Goal: Transaction & Acquisition: Book appointment/travel/reservation

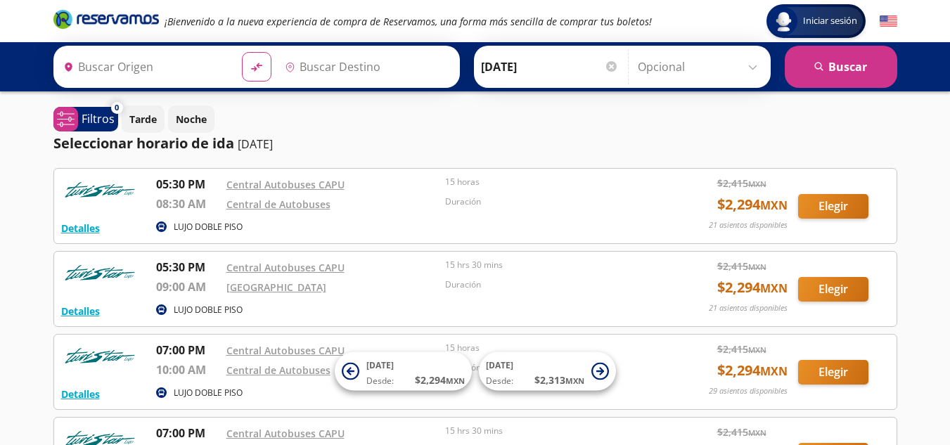
type input "Central Autobuses Capu, [GEOGRAPHIC_DATA]"
type input "[GEOGRAPHIC_DATA], [GEOGRAPHIC_DATA][PERSON_NAME]"
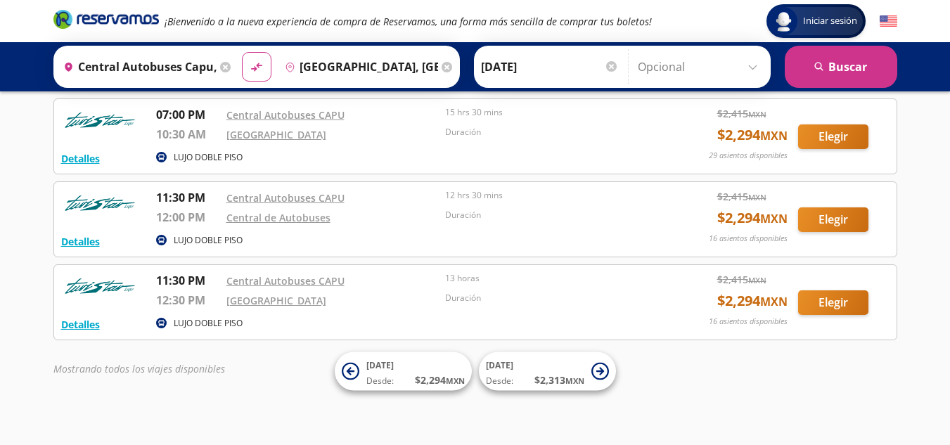
scroll to position [327, 0]
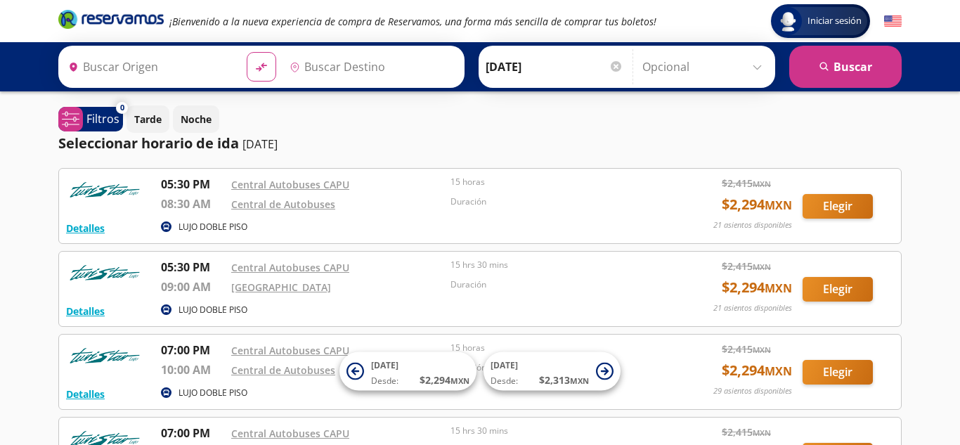
type input "Central Autobuses Capu, [GEOGRAPHIC_DATA]"
type input "[GEOGRAPHIC_DATA], [GEOGRAPHIC_DATA][PERSON_NAME]"
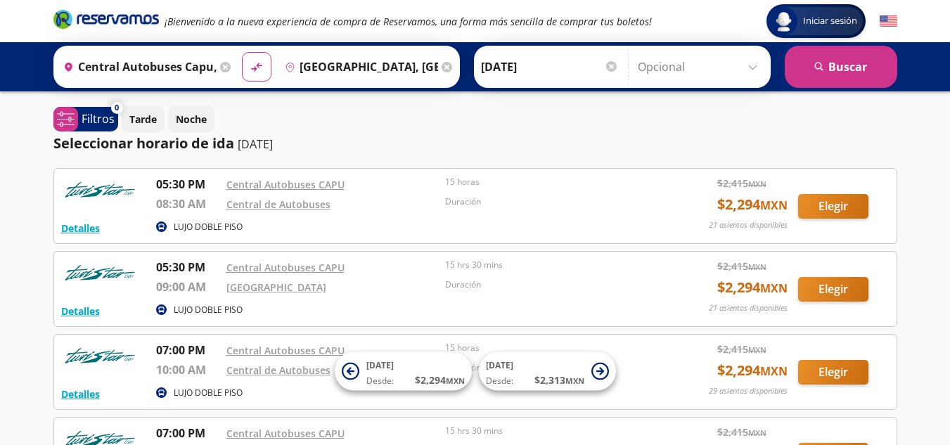
click at [220, 68] on icon at bounding box center [225, 67] width 11 height 11
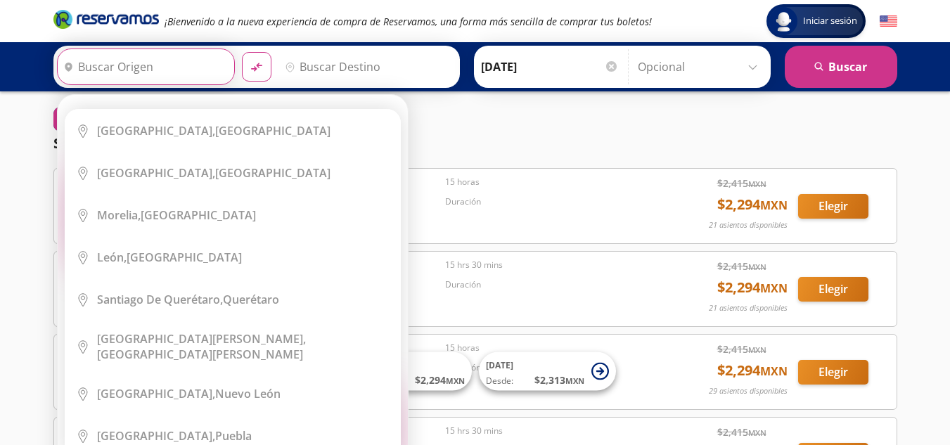
click at [96, 71] on input "Origen" at bounding box center [144, 66] width 173 height 35
paste input "[GEOGRAPHIC_DATA] [GEOGRAPHIC_DATA]"
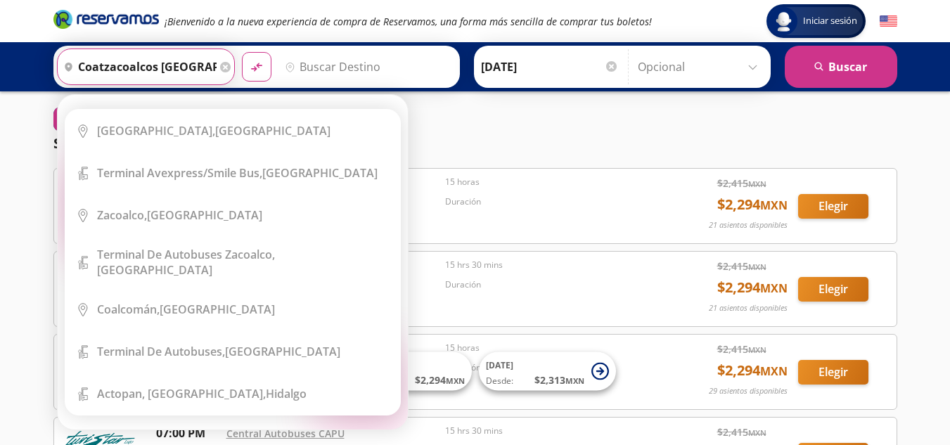
click at [318, 46] on div "Origen heroicons:map-pin-20-solid [GEOGRAPHIC_DATA] [GEOGRAPHIC_DATA] Elige tu …" at bounding box center [256, 67] width 406 height 42
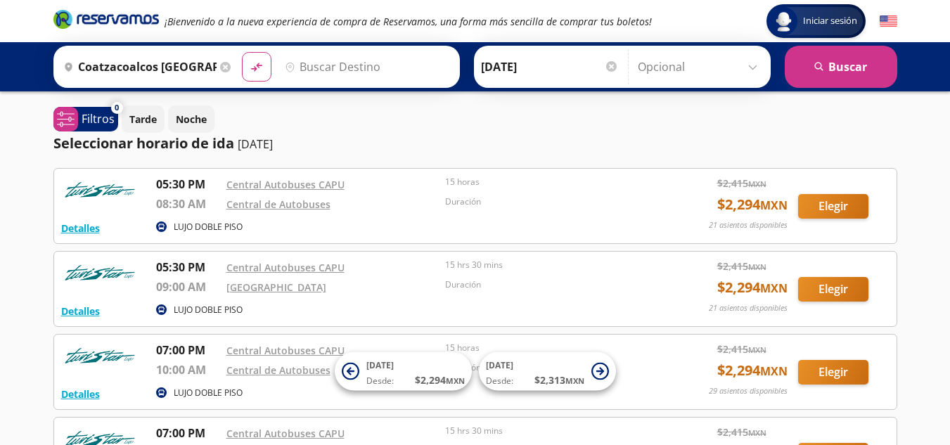
click at [198, 66] on input "coatzacoalcos [GEOGRAPHIC_DATA]" at bounding box center [137, 66] width 159 height 35
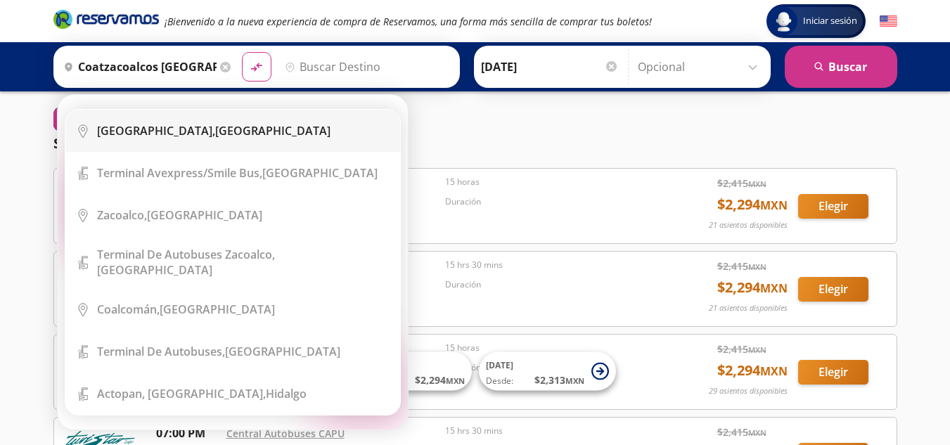
click at [264, 124] on div "[GEOGRAPHIC_DATA], [GEOGRAPHIC_DATA]" at bounding box center [243, 130] width 292 height 15
type input "[GEOGRAPHIC_DATA], [GEOGRAPHIC_DATA]"
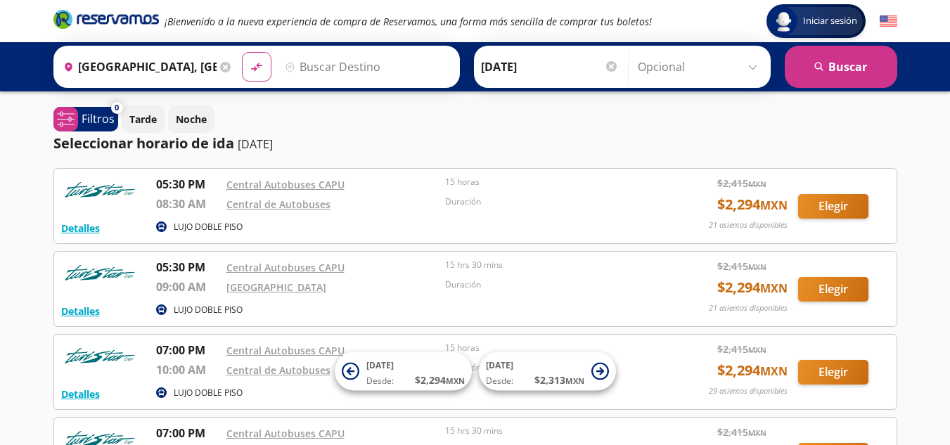
click at [314, 80] on input "Destino" at bounding box center [365, 66] width 173 height 35
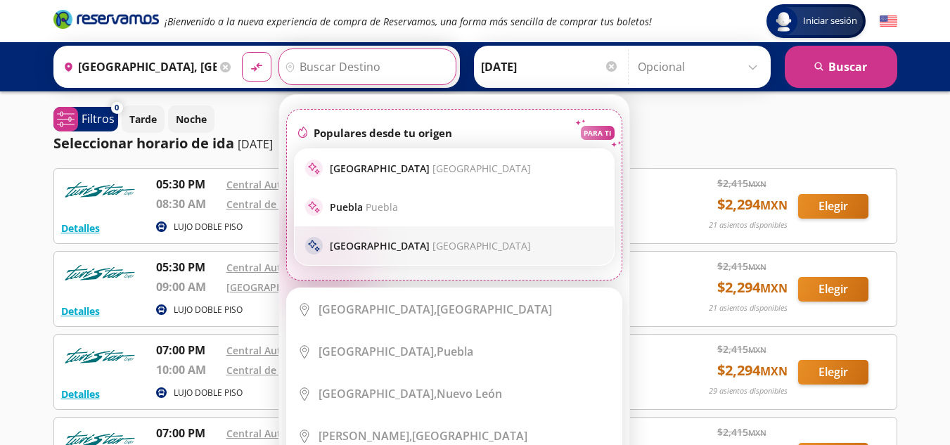
click at [372, 240] on p "Monterrey Monterrey" at bounding box center [430, 245] width 201 height 13
type input "[GEOGRAPHIC_DATA], [GEOGRAPHIC_DATA][PERSON_NAME]"
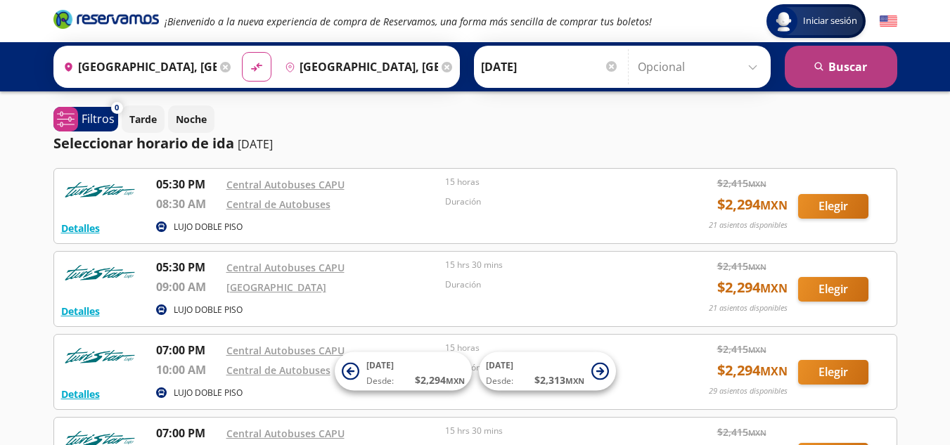
click at [831, 66] on button "search [GEOGRAPHIC_DATA]" at bounding box center [841, 67] width 112 height 42
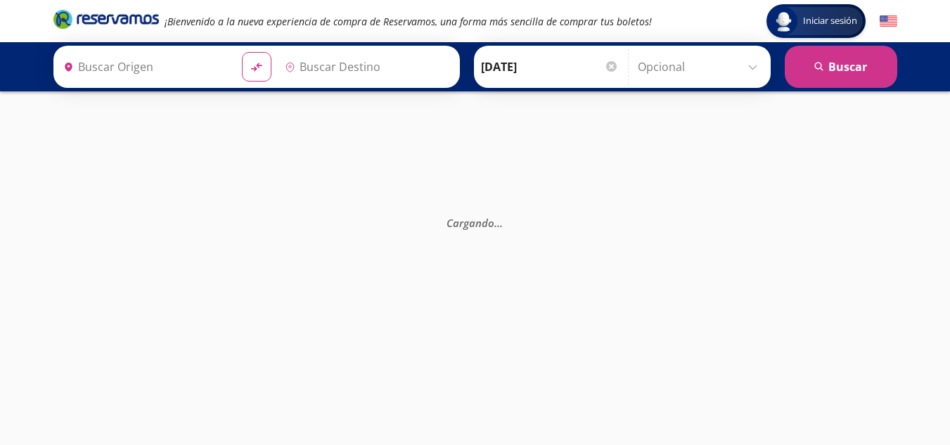
type input "[GEOGRAPHIC_DATA], [GEOGRAPHIC_DATA][PERSON_NAME]"
type input "[GEOGRAPHIC_DATA], [GEOGRAPHIC_DATA]"
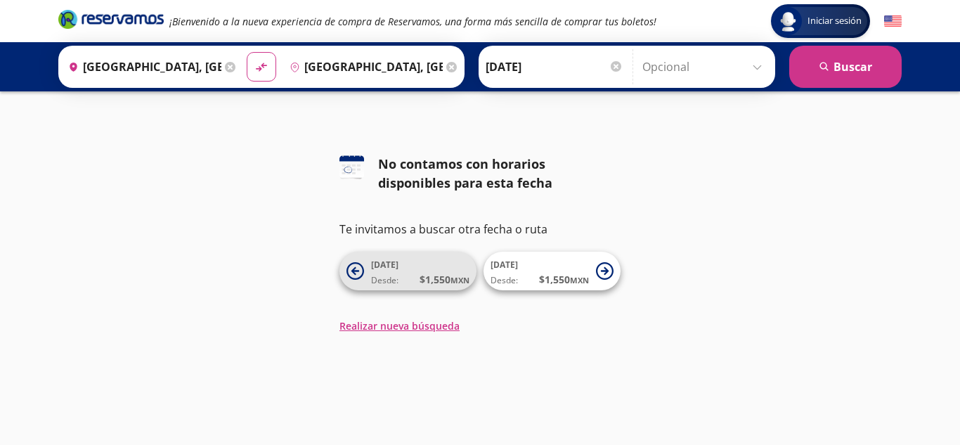
click at [432, 269] on span "[DATE] Desde: $ 1,550 MXN" at bounding box center [420, 271] width 98 height 32
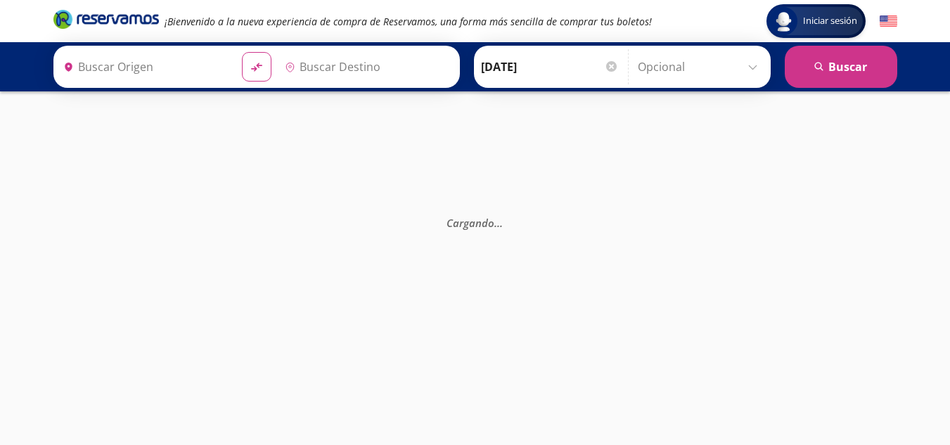
type input "[GEOGRAPHIC_DATA], [GEOGRAPHIC_DATA][PERSON_NAME]"
type input "[GEOGRAPHIC_DATA], [GEOGRAPHIC_DATA]"
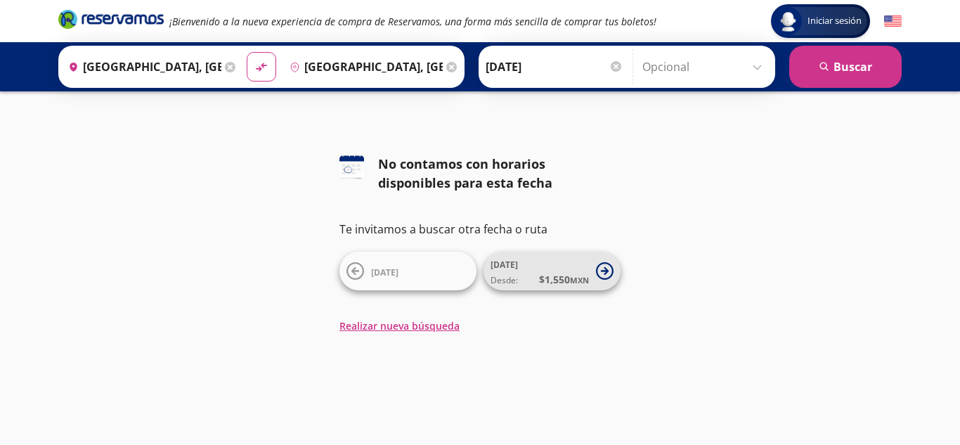
click at [528, 276] on span "Desde: $ 1,550 MXN" at bounding box center [540, 279] width 98 height 15
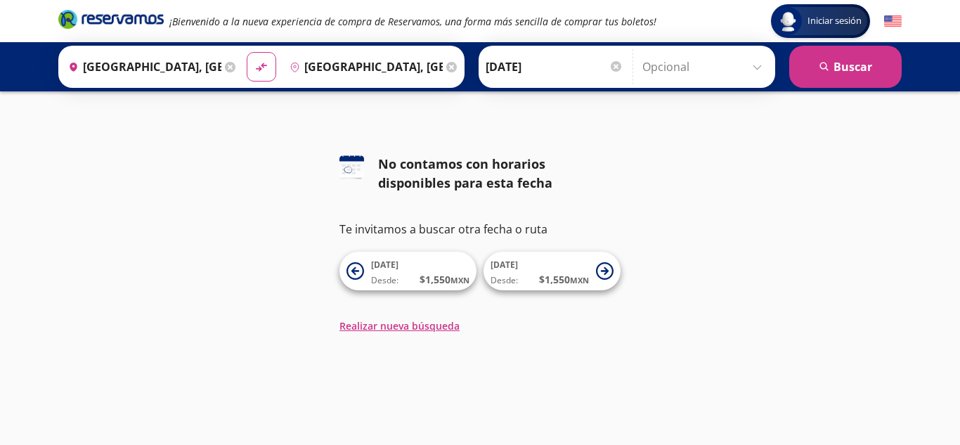
click at [528, 276] on span "Desde: $ 1,550 MXN" at bounding box center [540, 279] width 98 height 15
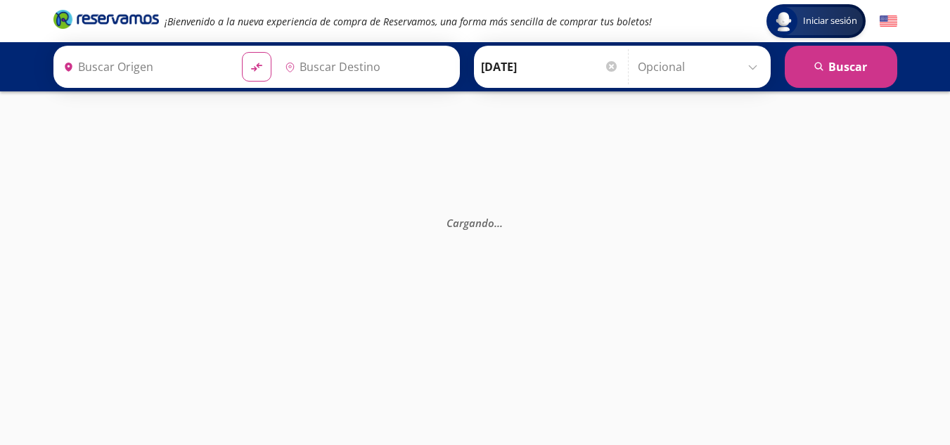
type input "[GEOGRAPHIC_DATA], [GEOGRAPHIC_DATA][PERSON_NAME]"
type input "[GEOGRAPHIC_DATA], [GEOGRAPHIC_DATA]"
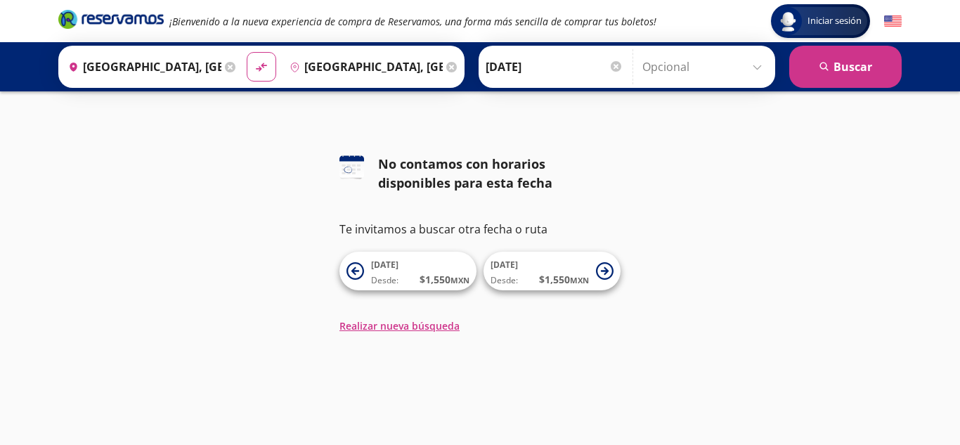
click at [528, 276] on span "Desde: $ 1,550 MXN" at bounding box center [540, 279] width 98 height 15
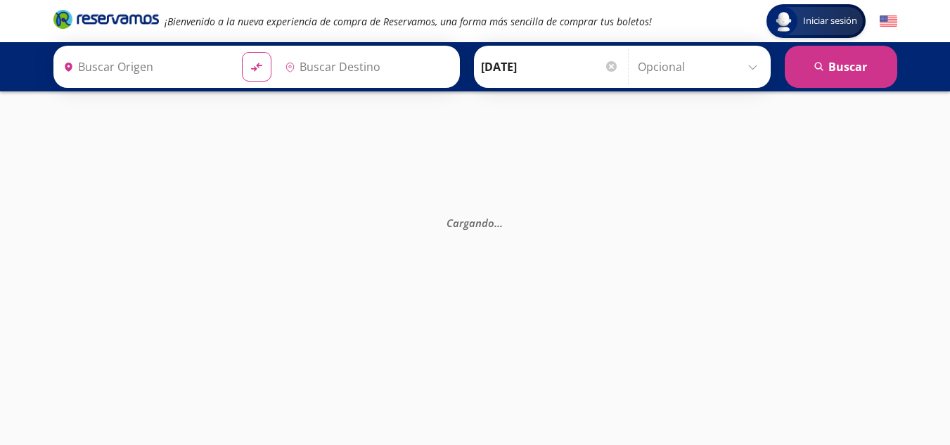
type input "[GEOGRAPHIC_DATA], [GEOGRAPHIC_DATA][PERSON_NAME]"
type input "[GEOGRAPHIC_DATA], [GEOGRAPHIC_DATA]"
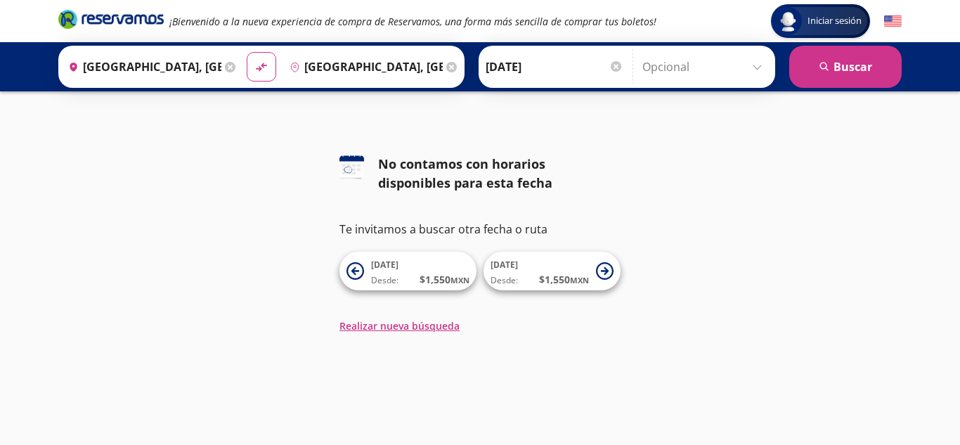
click at [165, 62] on input "[GEOGRAPHIC_DATA], [GEOGRAPHIC_DATA]" at bounding box center [142, 66] width 159 height 35
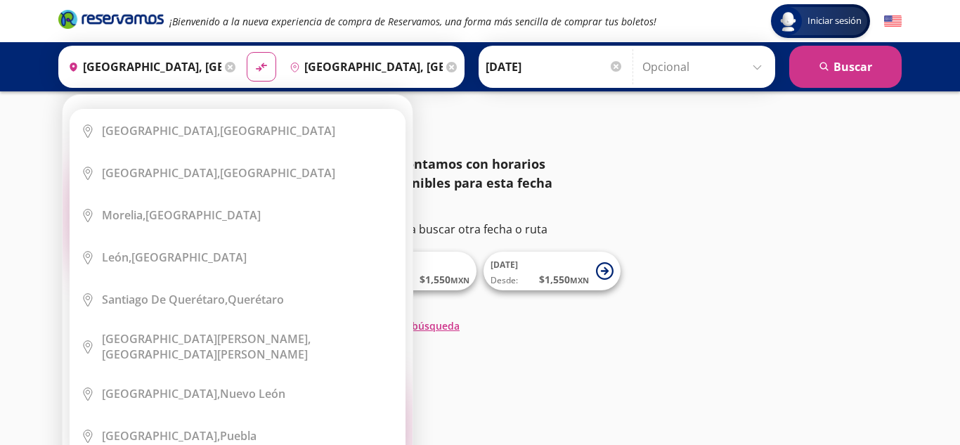
click at [229, 67] on icon at bounding box center [230, 67] width 11 height 11
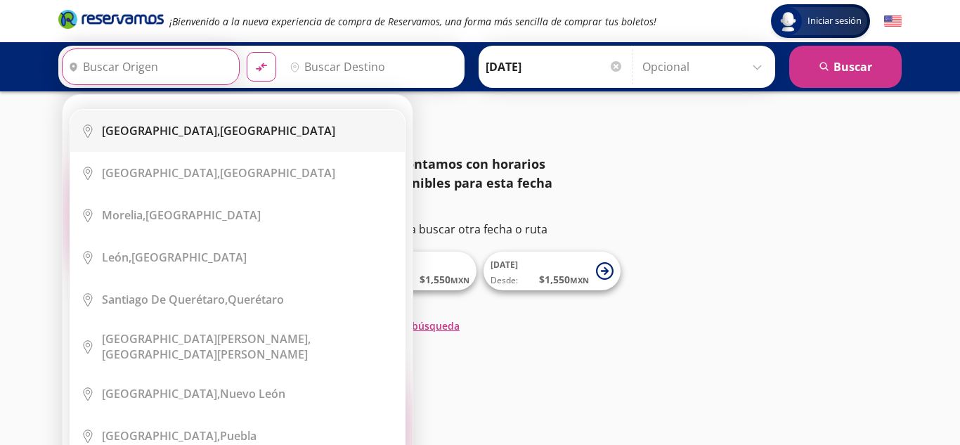
paste input "[GEOGRAPHIC_DATA] [GEOGRAPHIC_DATA]"
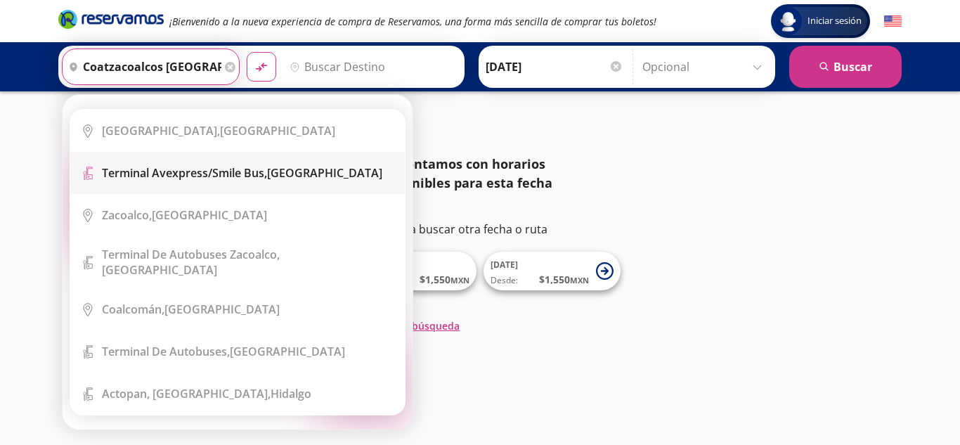
click at [202, 165] on b "Terminal Avexpress/smile Bus," at bounding box center [184, 172] width 165 height 15
type input "Terminal Avexpress/smile Bus, [GEOGRAPHIC_DATA]"
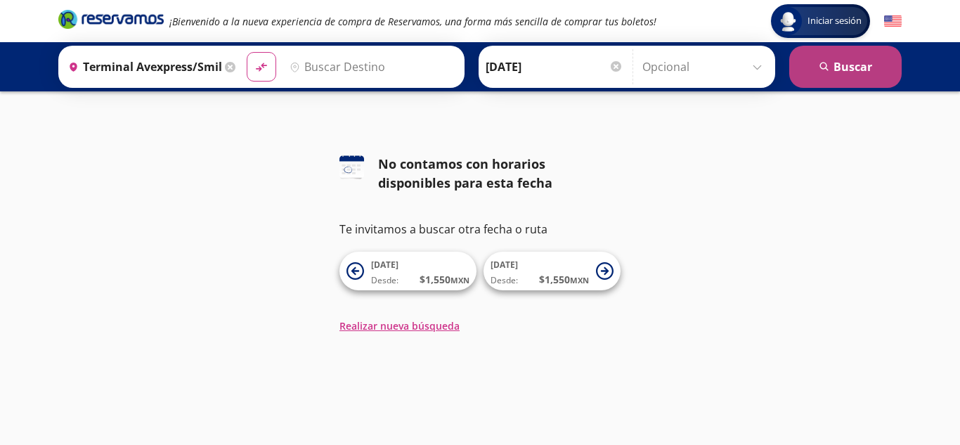
click at [849, 67] on button "search [GEOGRAPHIC_DATA]" at bounding box center [846, 67] width 112 height 42
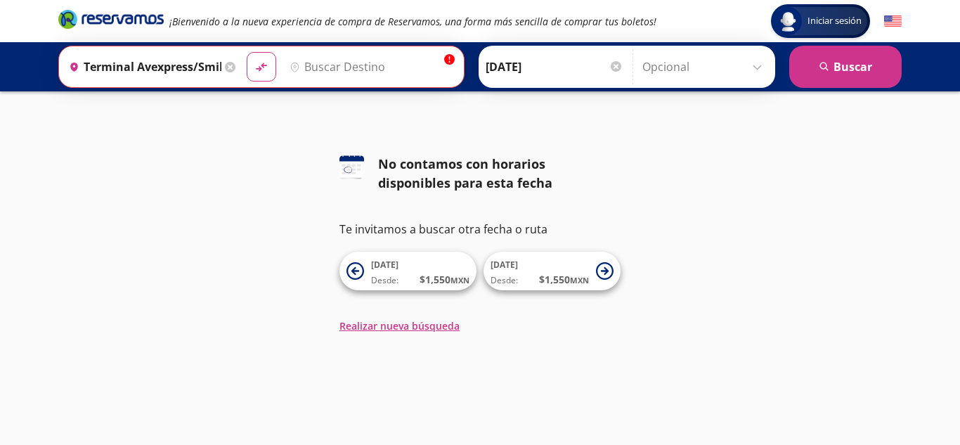
click at [329, 67] on input "Destino" at bounding box center [370, 66] width 172 height 35
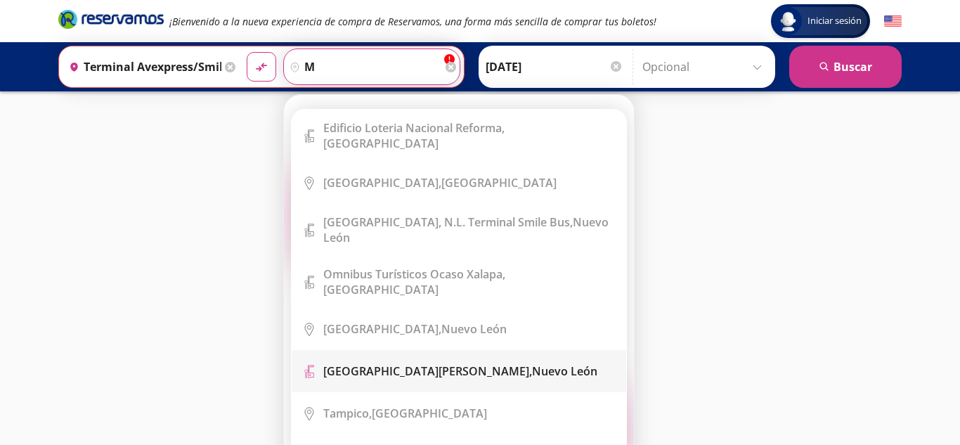
click at [412, 364] on b "[GEOGRAPHIC_DATA][PERSON_NAME]," at bounding box center [427, 371] width 209 height 15
type input "[GEOGRAPHIC_DATA][PERSON_NAME], [GEOGRAPHIC_DATA][PERSON_NAME]"
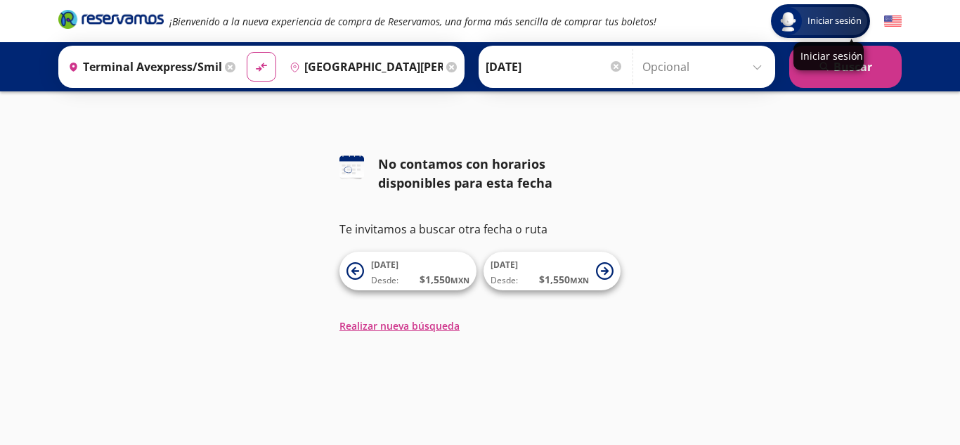
click at [854, 66] on div "Iniciar sesión" at bounding box center [829, 56] width 70 height 28
click at [865, 60] on button "search [GEOGRAPHIC_DATA]" at bounding box center [846, 67] width 112 height 42
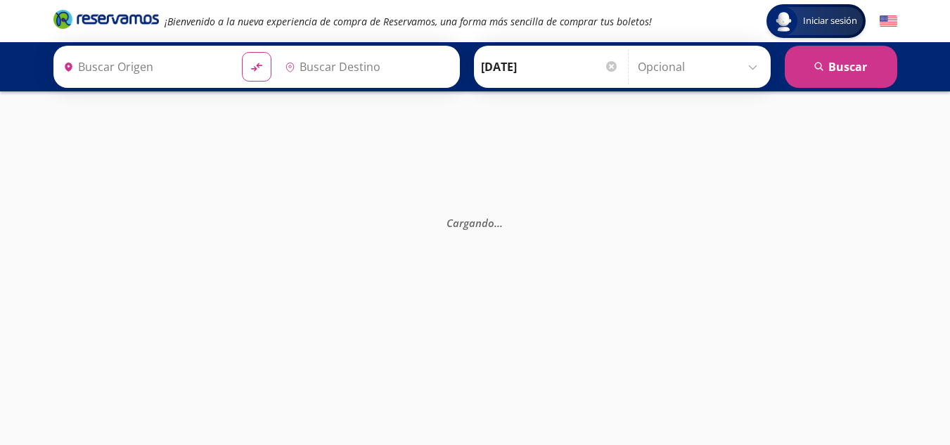
type input "Terminal Avexpress/smile Bus, [GEOGRAPHIC_DATA]"
type input "[GEOGRAPHIC_DATA][PERSON_NAME], [GEOGRAPHIC_DATA][PERSON_NAME]"
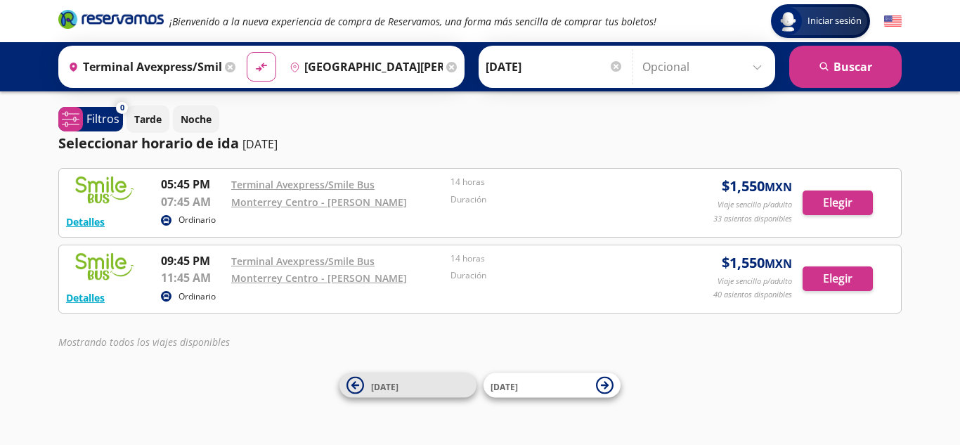
click at [391, 379] on span "[DATE]" at bounding box center [420, 385] width 98 height 17
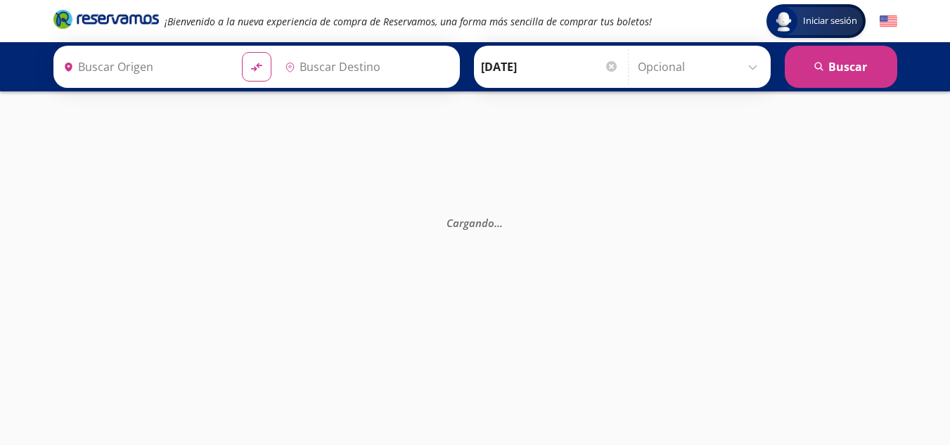
type input "Terminal Avexpress/smile Bus, [GEOGRAPHIC_DATA]"
type input "[GEOGRAPHIC_DATA][PERSON_NAME], [GEOGRAPHIC_DATA][PERSON_NAME]"
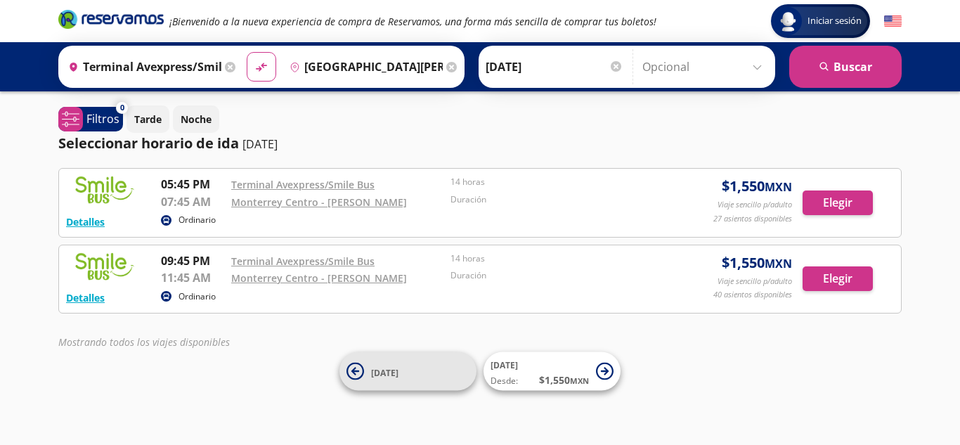
click at [406, 369] on span "[DATE]" at bounding box center [420, 371] width 98 height 17
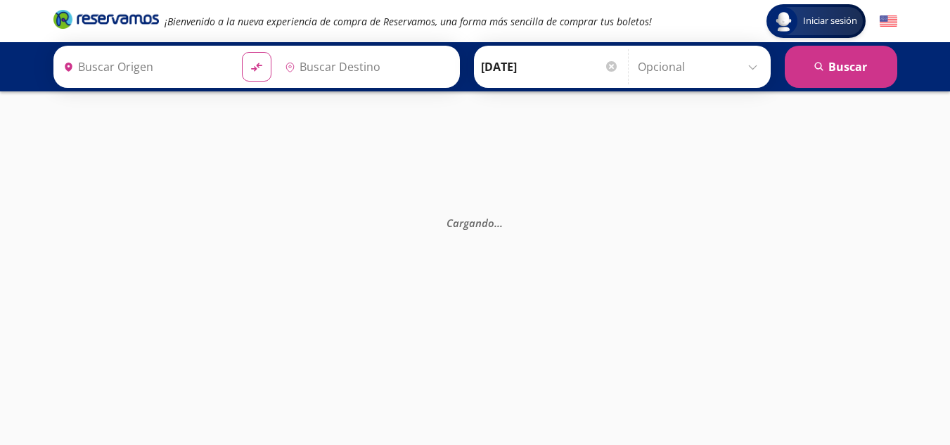
type input "[GEOGRAPHIC_DATA][PERSON_NAME], [GEOGRAPHIC_DATA][PERSON_NAME]"
type input "Terminal Avexpress/smile Bus, [GEOGRAPHIC_DATA]"
